Goal: Task Accomplishment & Management: Manage account settings

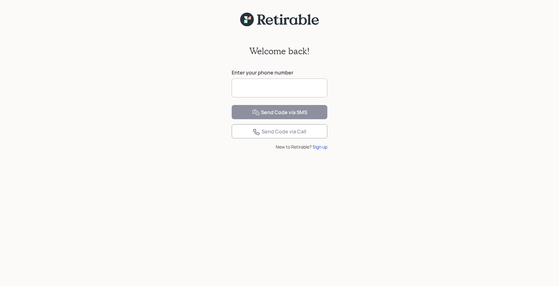
click at [290, 84] on input at bounding box center [280, 87] width 96 height 19
click at [272, 92] on input at bounding box center [280, 87] width 96 height 19
type input "**********"
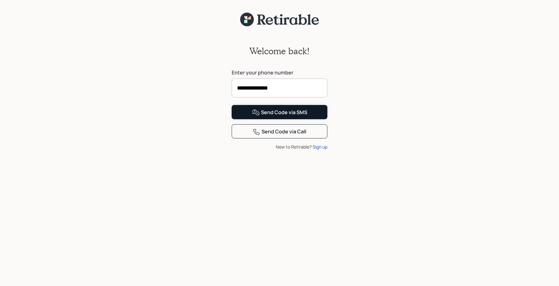
click at [282, 116] on div "Send Code via SMS" at bounding box center [279, 113] width 55 height 8
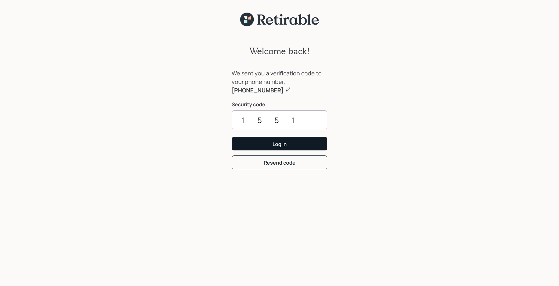
type input "1551"
click at [277, 142] on div "Log In" at bounding box center [280, 143] width 14 height 7
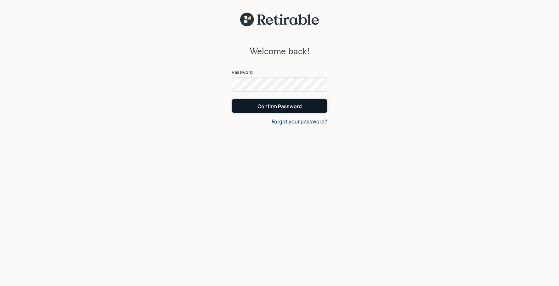
click at [275, 110] on button "Confirm Password" at bounding box center [280, 106] width 96 height 14
click at [288, 107] on div "Confirm Password" at bounding box center [280, 106] width 44 height 7
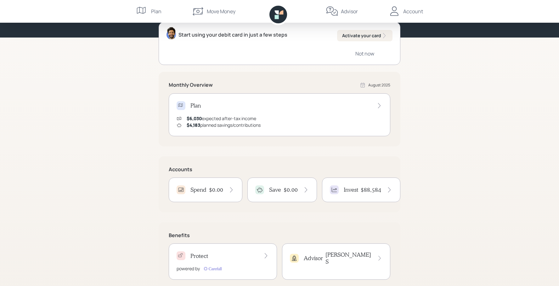
scroll to position [81, 0]
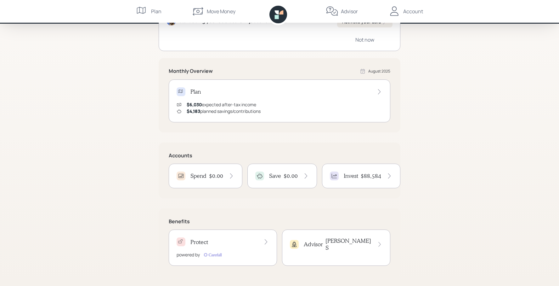
click at [363, 173] on h4 "$88,584" at bounding box center [371, 175] width 20 height 7
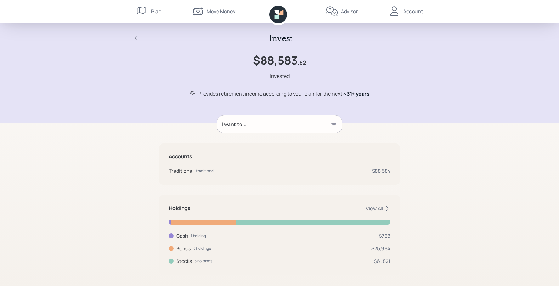
scroll to position [7, 0]
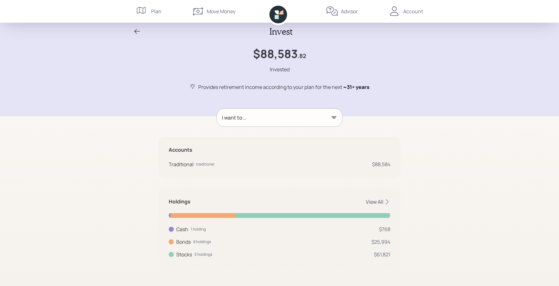
click at [376, 200] on div "View All" at bounding box center [378, 201] width 25 height 7
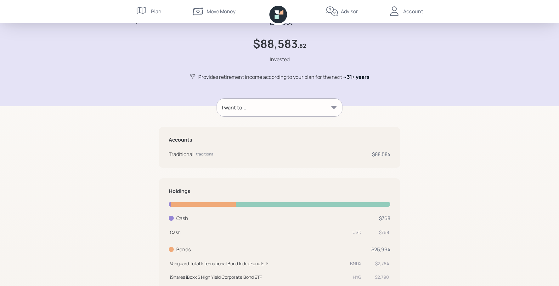
scroll to position [26, 0]
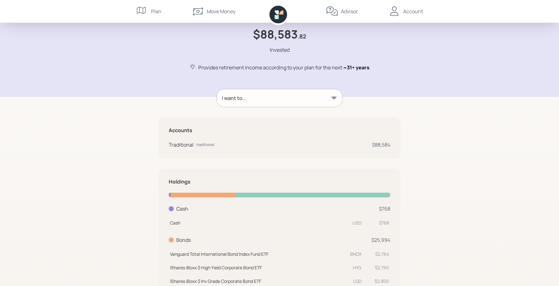
click at [146, 12] on icon at bounding box center [142, 11] width 13 height 13
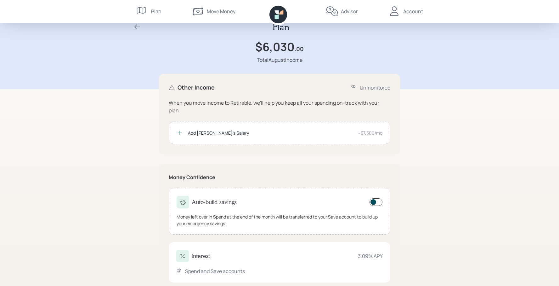
scroll to position [28, 0]
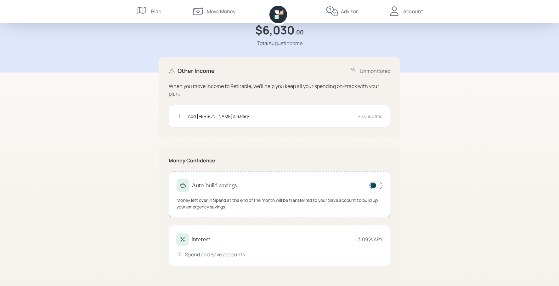
click at [407, 9] on div "Account" at bounding box center [413, 12] width 20 height 8
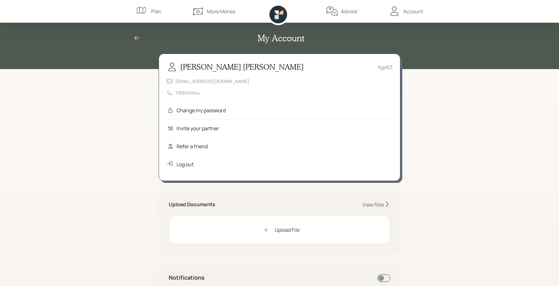
click at [452, 146] on div "My Account Michael Hardaman Age 63 mbh961@aol.com 7193699144 Change my password…" at bounding box center [279, 209] width 559 height 418
click at [350, 11] on div "Advisor" at bounding box center [349, 12] width 17 height 8
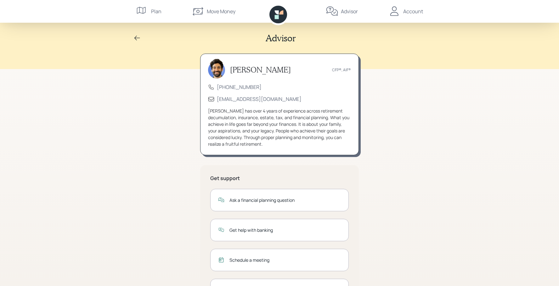
click at [148, 9] on icon at bounding box center [142, 11] width 13 height 13
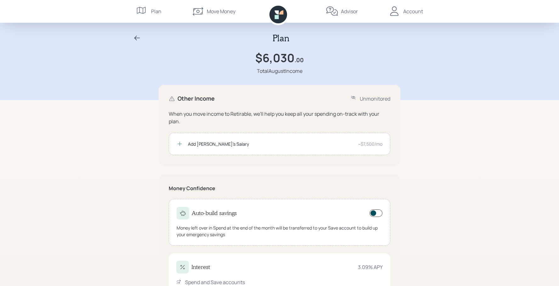
click at [416, 16] on div "Account" at bounding box center [405, 11] width 35 height 23
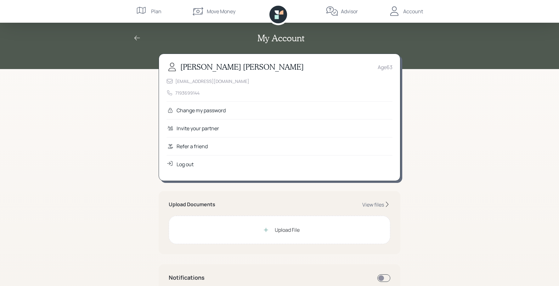
click at [189, 167] on div "Log out" at bounding box center [185, 164] width 17 height 8
